Goal: Task Accomplishment & Management: Complete application form

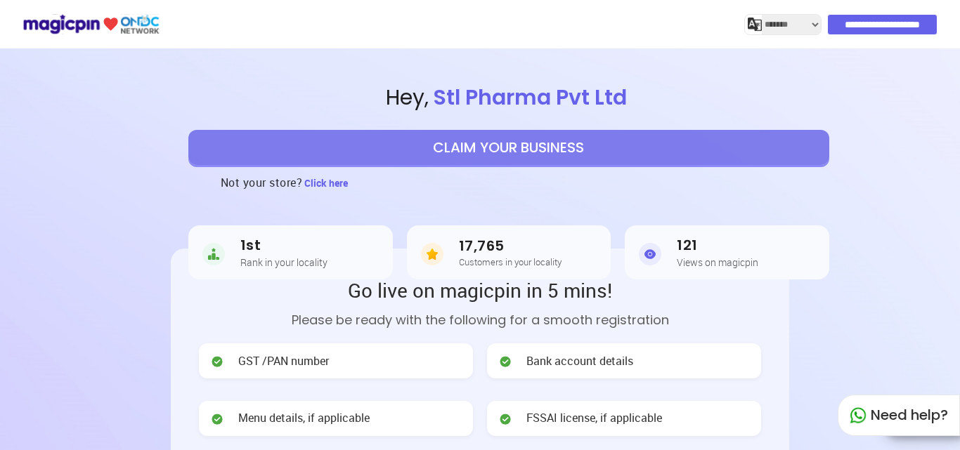
select select "*******"
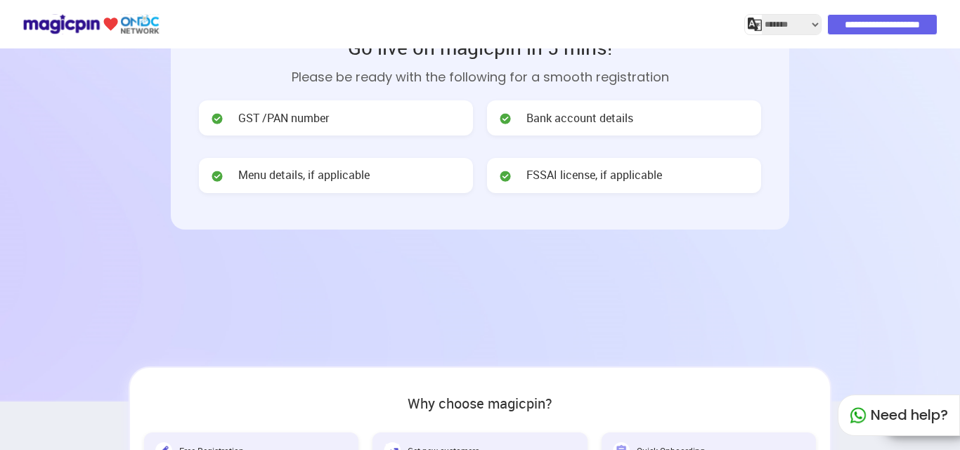
scroll to position [211, 0]
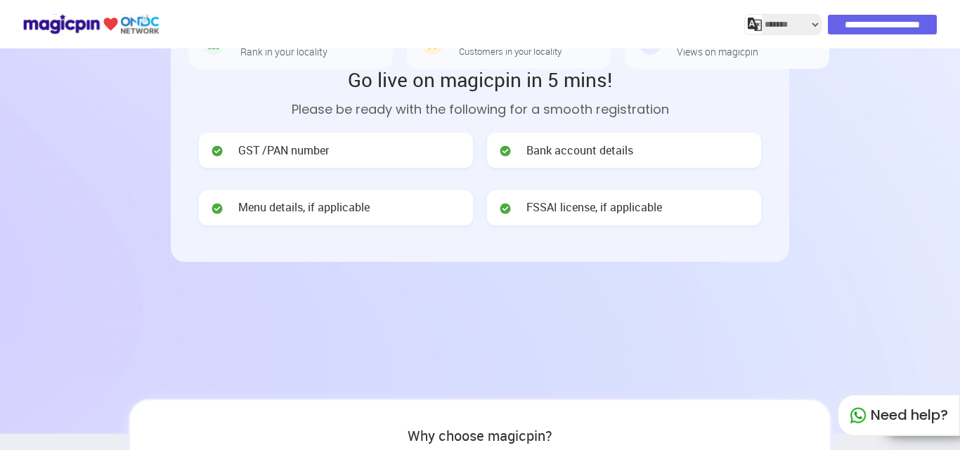
click at [301, 149] on span "GST /PAN number" at bounding box center [283, 151] width 91 height 16
click at [255, 150] on span "GST /PAN number" at bounding box center [283, 151] width 91 height 16
click at [221, 150] on img at bounding box center [217, 151] width 14 height 14
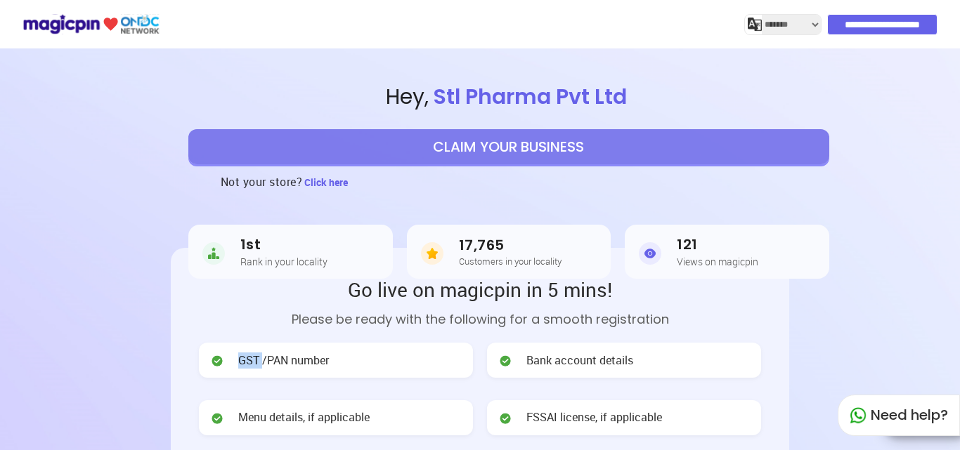
scroll to position [0, 0]
